Goal: Communication & Community: Share content

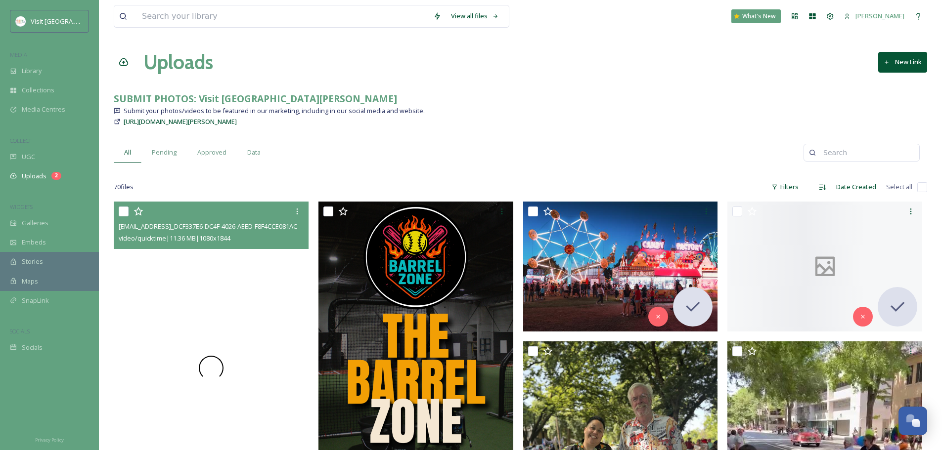
scroll to position [389, 0]
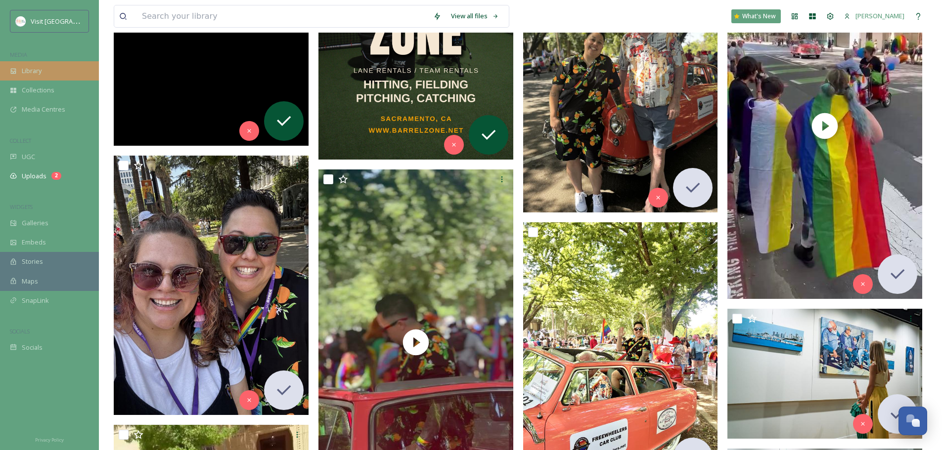
click at [37, 72] on span "Library" at bounding box center [32, 70] width 20 height 9
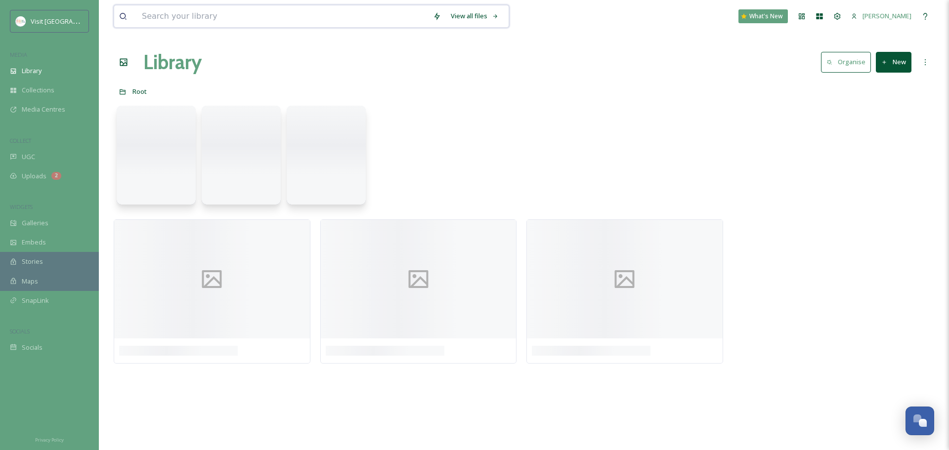
click at [216, 26] on input at bounding box center [282, 16] width 291 height 22
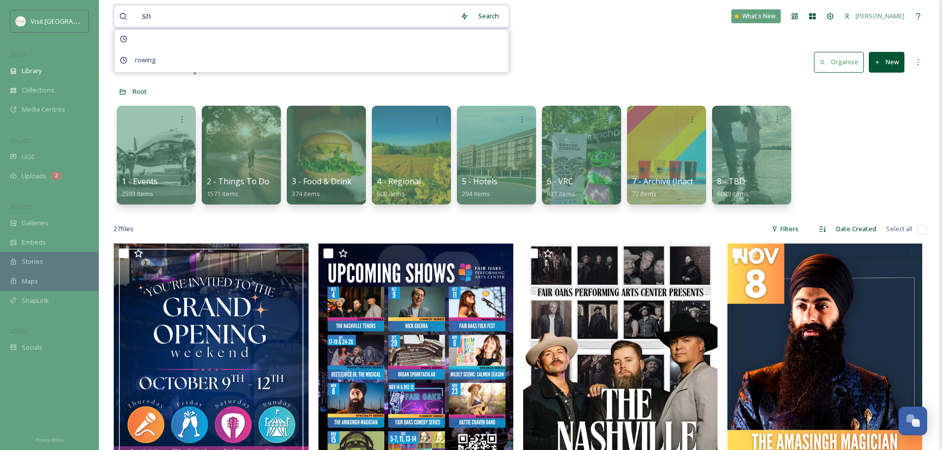
type input "s"
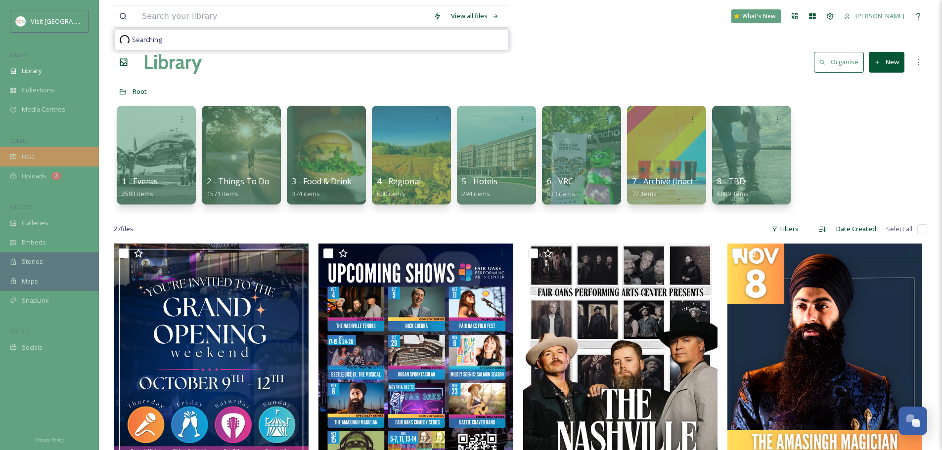
click at [43, 161] on div "UGC" at bounding box center [49, 156] width 99 height 19
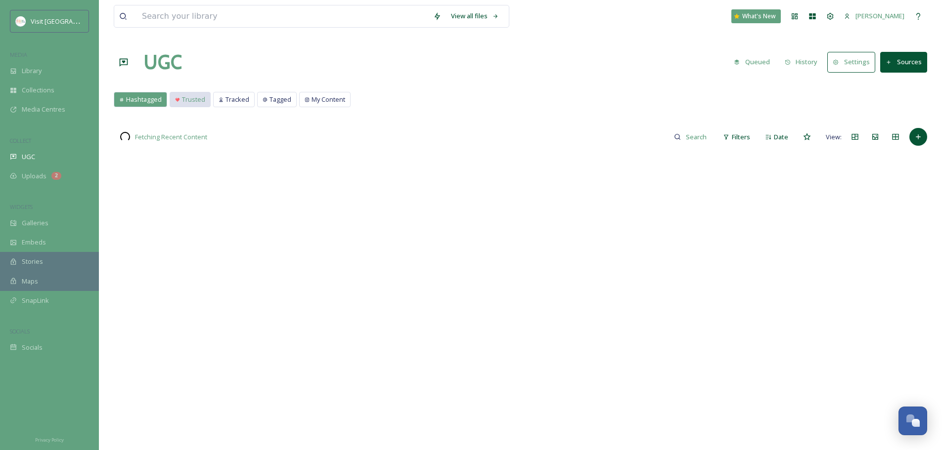
click at [197, 102] on span "Trusted" at bounding box center [193, 99] width 23 height 9
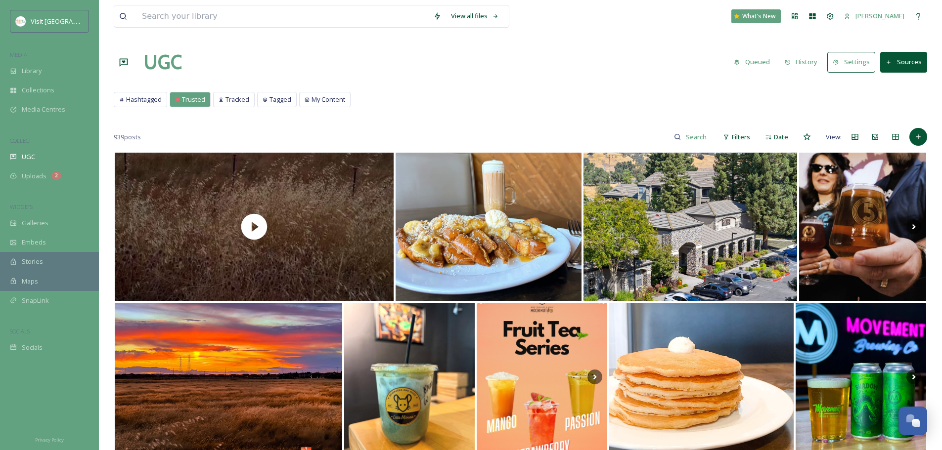
click at [897, 71] on button "Sources" at bounding box center [903, 62] width 47 height 20
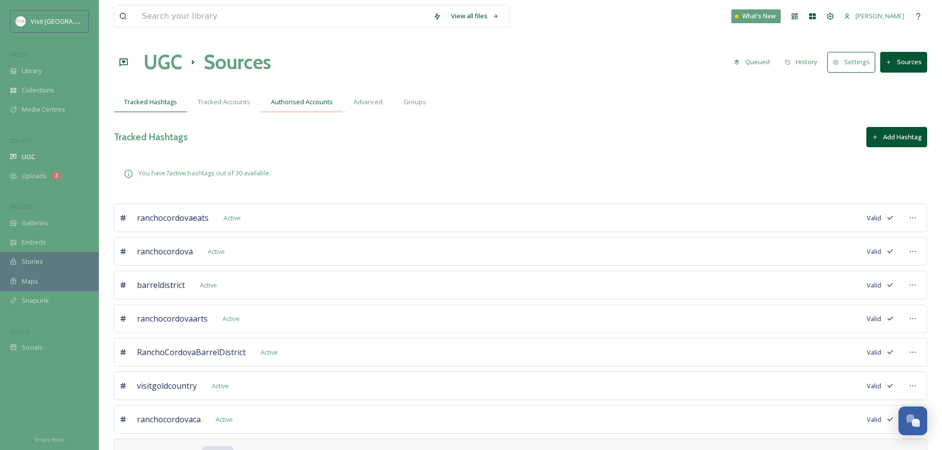
click at [312, 110] on div "Authorised Accounts" at bounding box center [302, 102] width 83 height 20
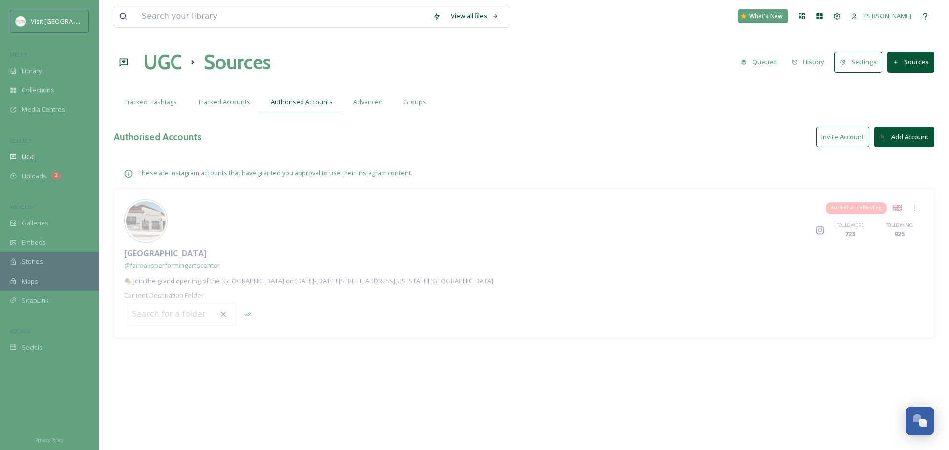
click at [872, 210] on span "Authorisation Pending" at bounding box center [856, 208] width 51 height 7
click at [920, 210] on div at bounding box center [915, 208] width 18 height 18
click at [533, 196] on div "Authorisation Pending 🇬🇧 Remove Instagram FOLLOWERS 723 FOLLOWING [GEOGRAPHIC_D…" at bounding box center [524, 263] width 821 height 149
click at [912, 202] on div at bounding box center [915, 208] width 18 height 18
click at [696, 269] on div "Authorisation Pending 🇬🇧 Remove Instagram FOLLOWERS 723 FOLLOWING [GEOGRAPHIC_D…" at bounding box center [524, 263] width 821 height 149
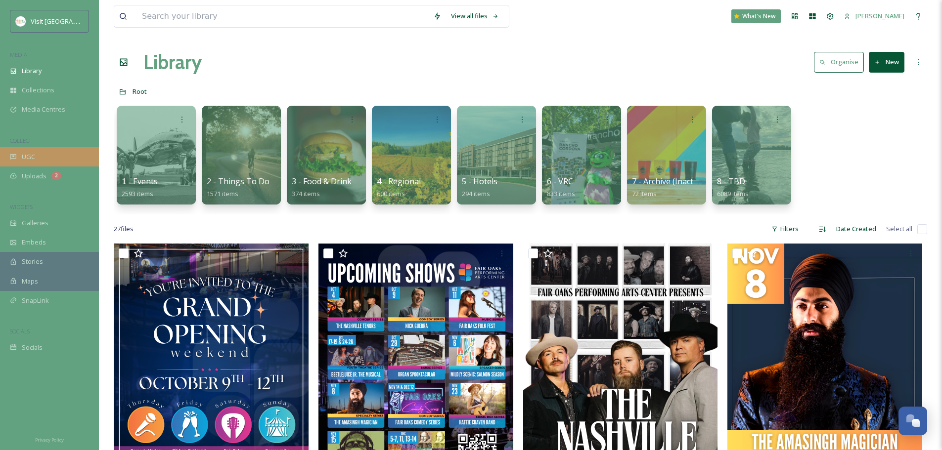
click at [87, 157] on div "UGC" at bounding box center [49, 156] width 99 height 19
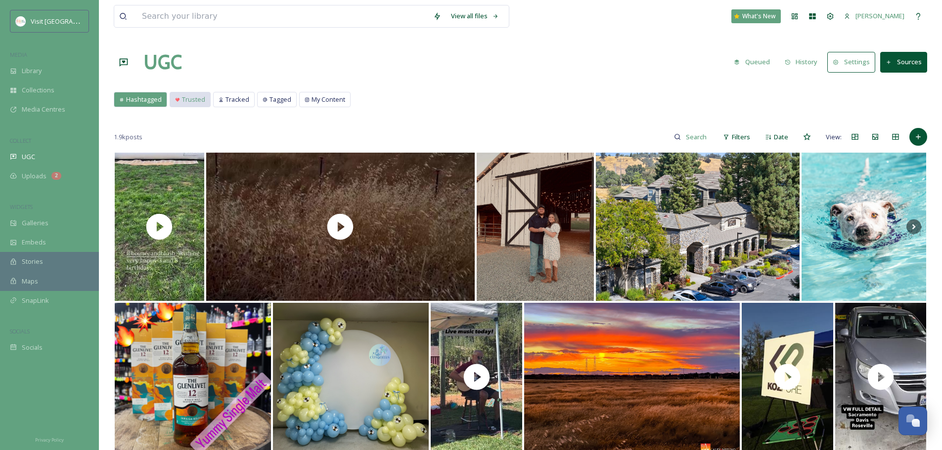
click at [192, 98] on span "Trusted" at bounding box center [193, 99] width 23 height 9
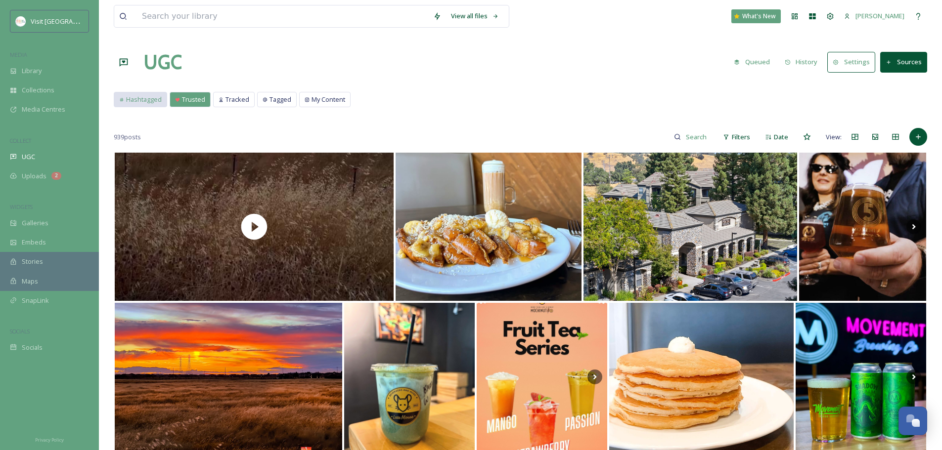
click at [138, 102] on span "Hashtagged" at bounding box center [144, 99] width 36 height 9
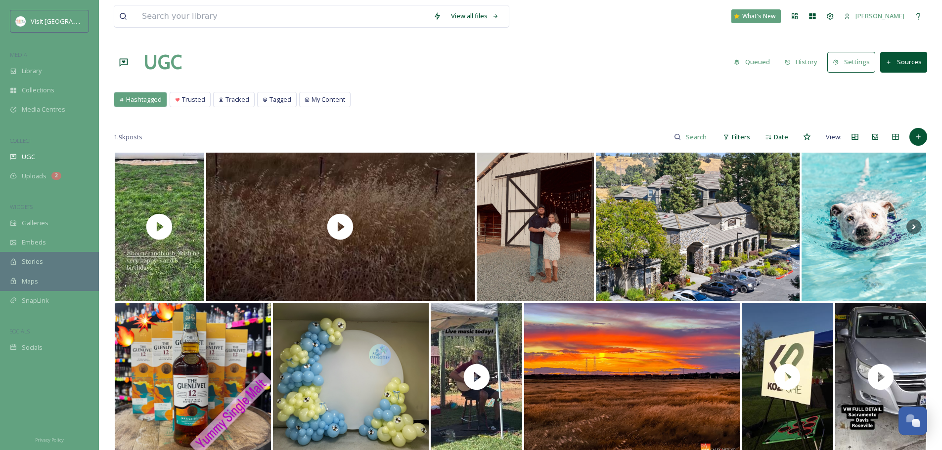
click at [676, 136] on icon at bounding box center [677, 136] width 7 height 7
click at [673, 139] on input at bounding box center [676, 137] width 74 height 20
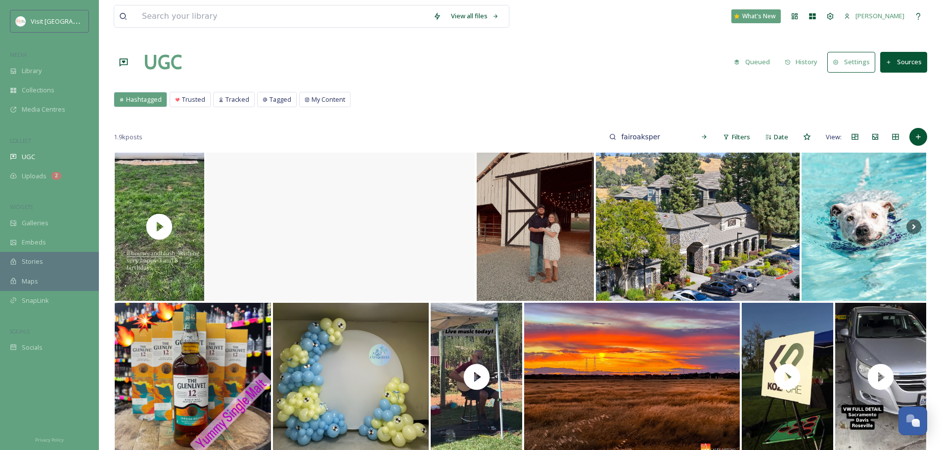
click at [636, 133] on input "fairoaksper" at bounding box center [653, 137] width 74 height 20
paste input "formingartscenter"
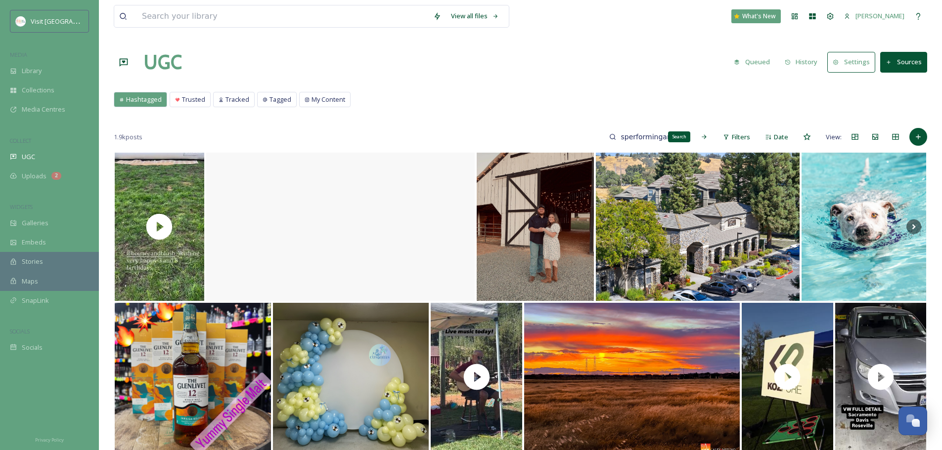
type input "fairoaksperformingartscenter"
click at [708, 139] on div "Search" at bounding box center [704, 137] width 18 height 18
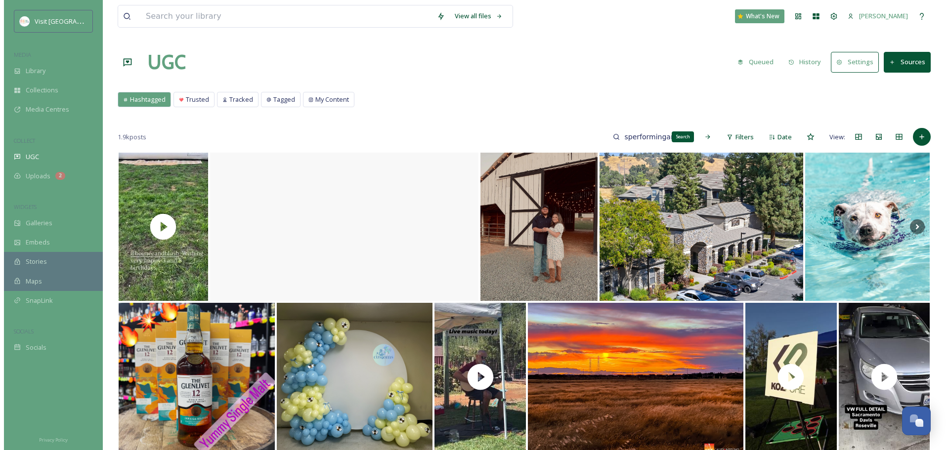
scroll to position [0, 0]
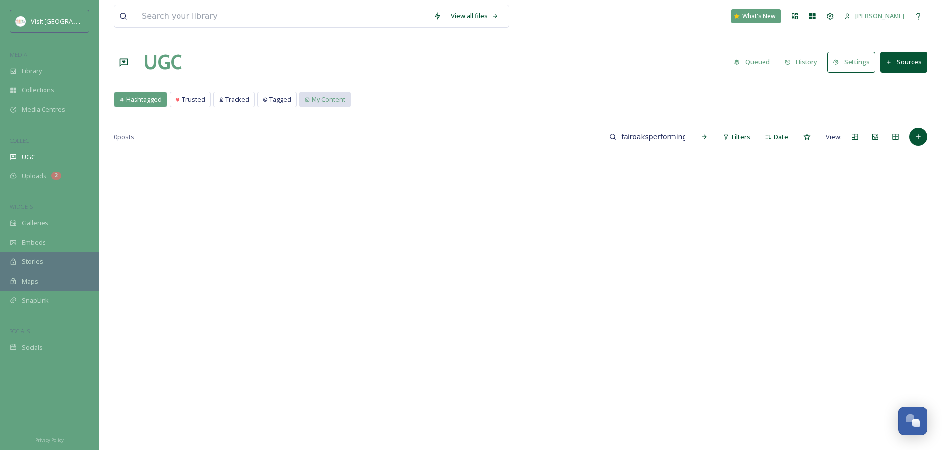
click at [319, 101] on span "My Content" at bounding box center [328, 99] width 34 height 9
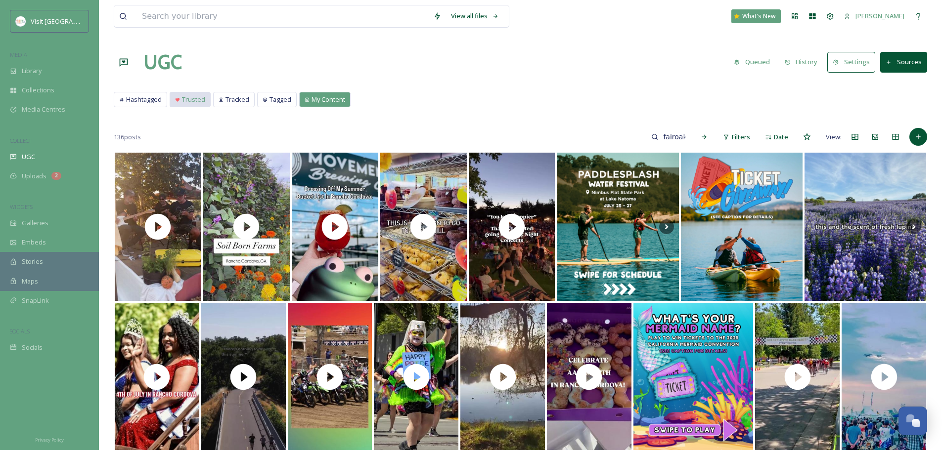
click at [188, 104] on span "Trusted" at bounding box center [193, 99] width 23 height 9
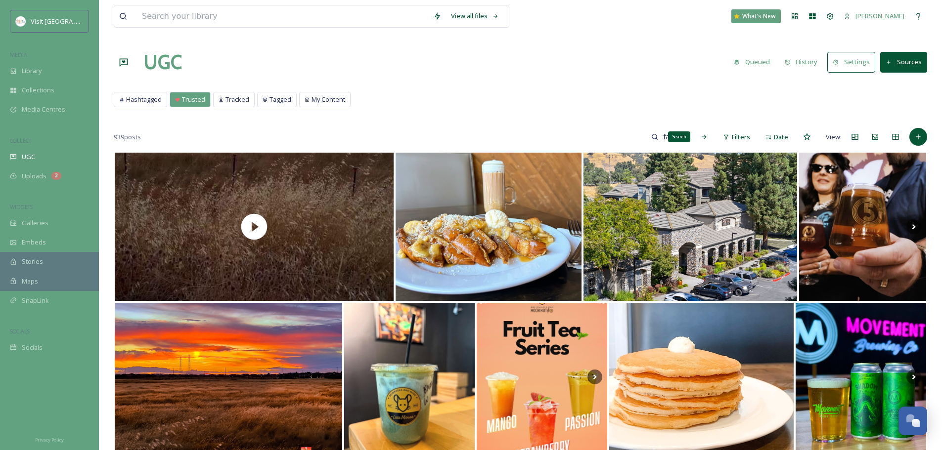
click at [702, 141] on div "Search" at bounding box center [704, 137] width 18 height 18
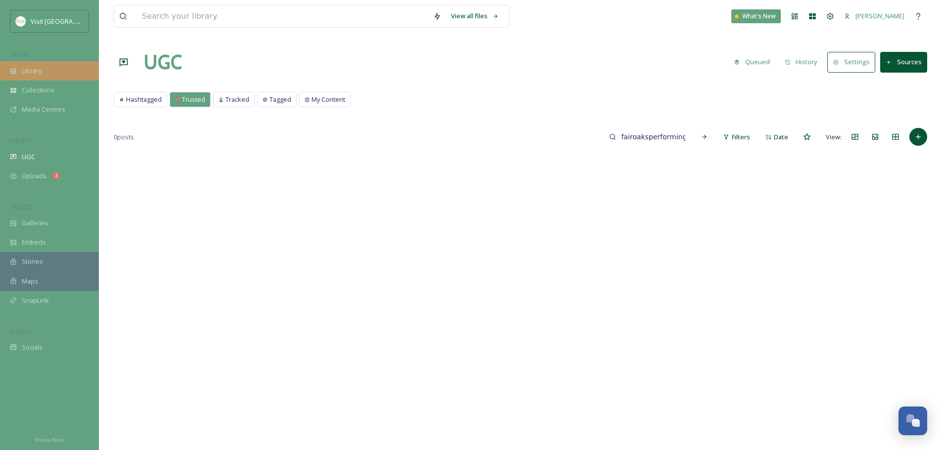
click at [35, 71] on span "Library" at bounding box center [32, 70] width 20 height 9
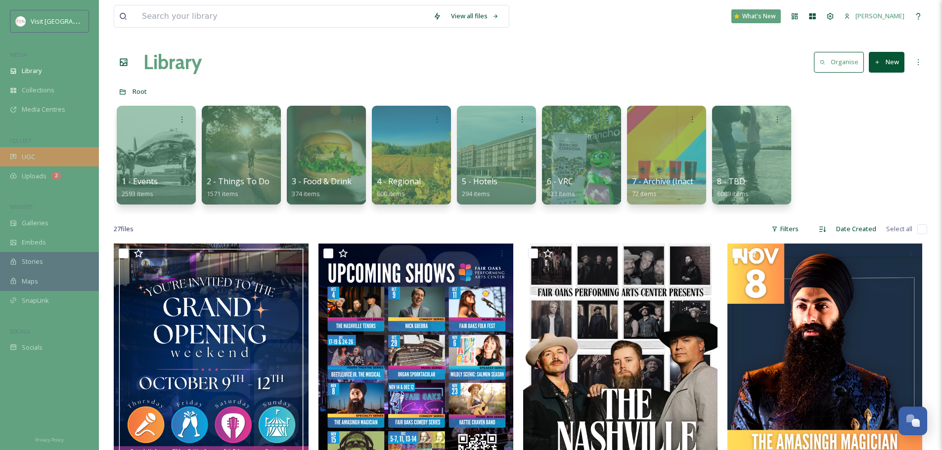
click at [53, 160] on div "UGC" at bounding box center [49, 156] width 99 height 19
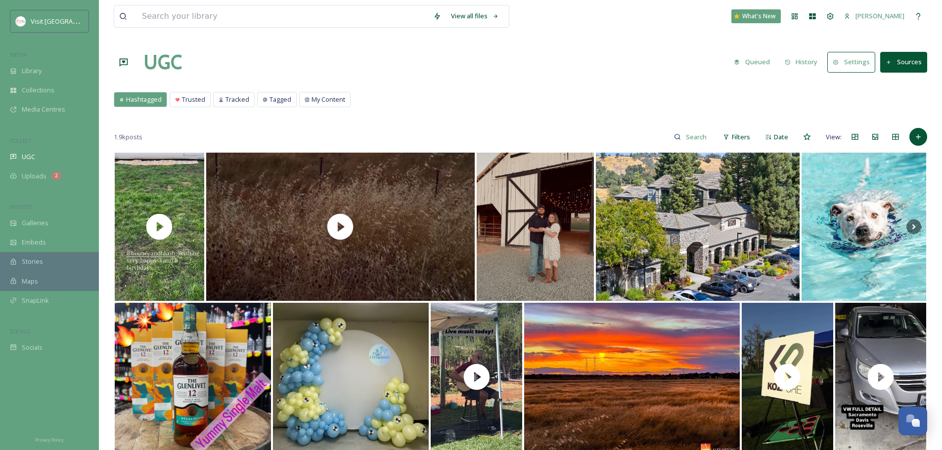
click at [896, 56] on button "Sources" at bounding box center [903, 62] width 47 height 20
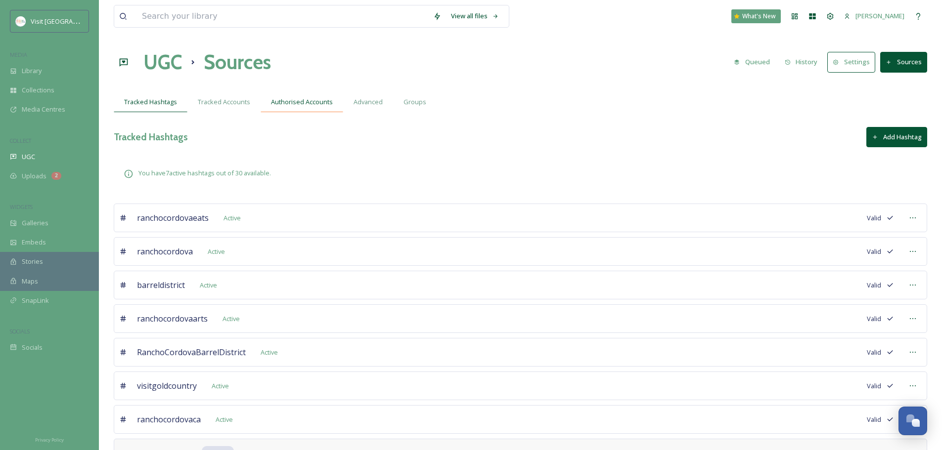
click at [266, 105] on div "Authorised Accounts" at bounding box center [302, 102] width 83 height 20
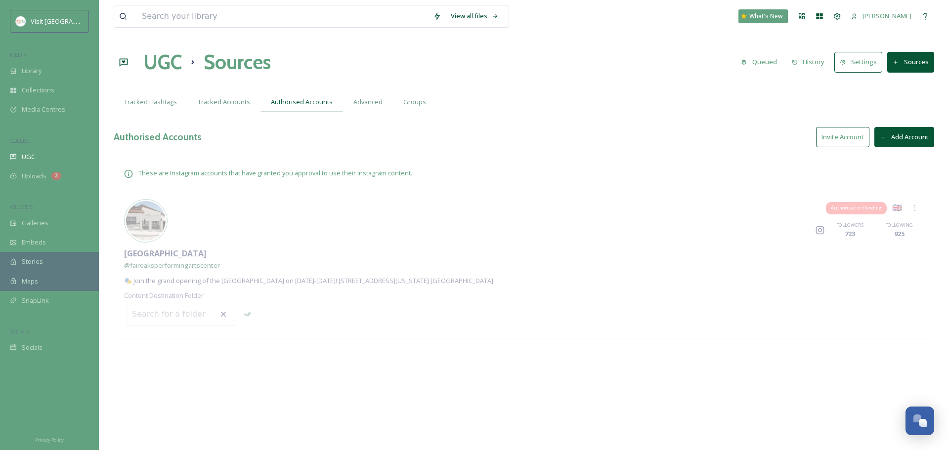
click at [845, 138] on button "Invite Account" at bounding box center [842, 137] width 53 height 20
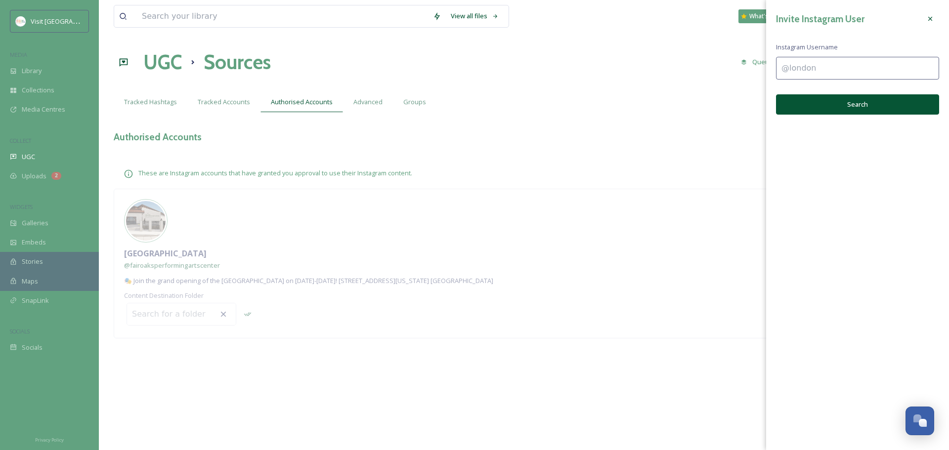
click at [827, 77] on input at bounding box center [857, 68] width 163 height 23
paste input "fairoaksperformingartscenter"
type input "fairoaksperformingartscenter"
click at [851, 102] on button "Search" at bounding box center [857, 104] width 163 height 20
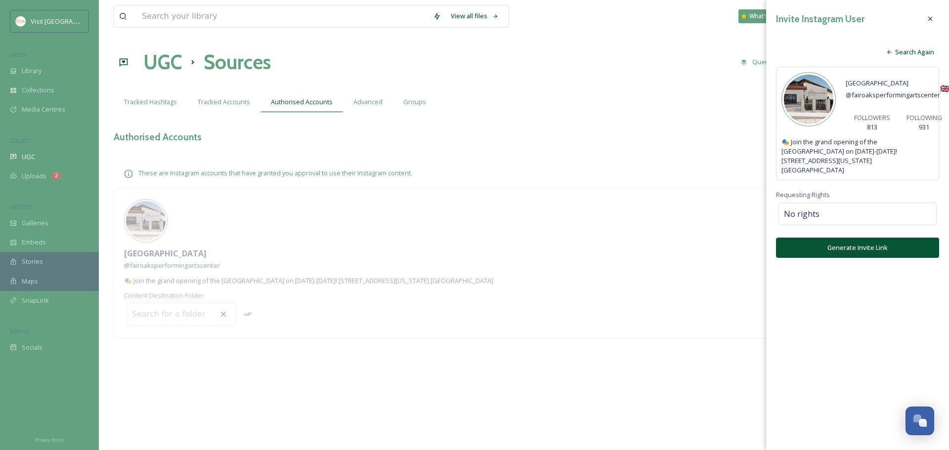
click at [855, 250] on button "Generate Invite Link" at bounding box center [857, 248] width 163 height 20
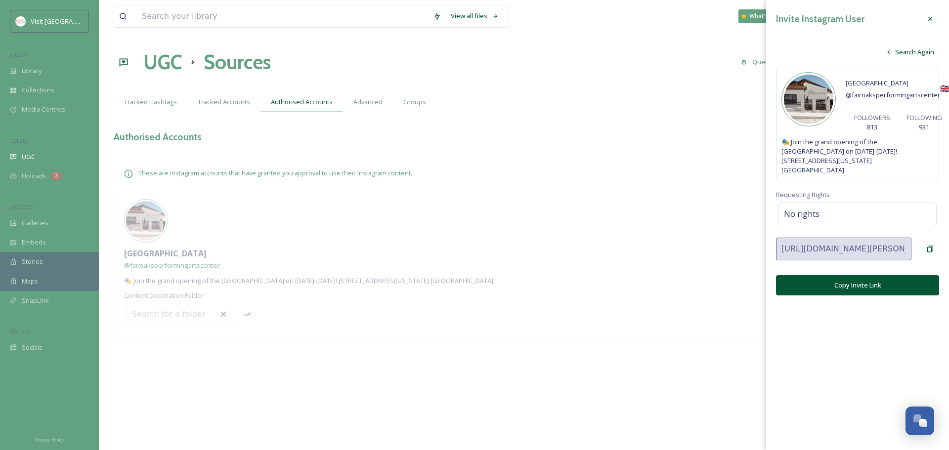
click at [914, 293] on button "Copy Invite Link" at bounding box center [857, 285] width 163 height 20
click at [710, 22] on div "View all files What's New Aubrey Hall" at bounding box center [524, 16] width 821 height 33
